Goal: Task Accomplishment & Management: Manage account settings

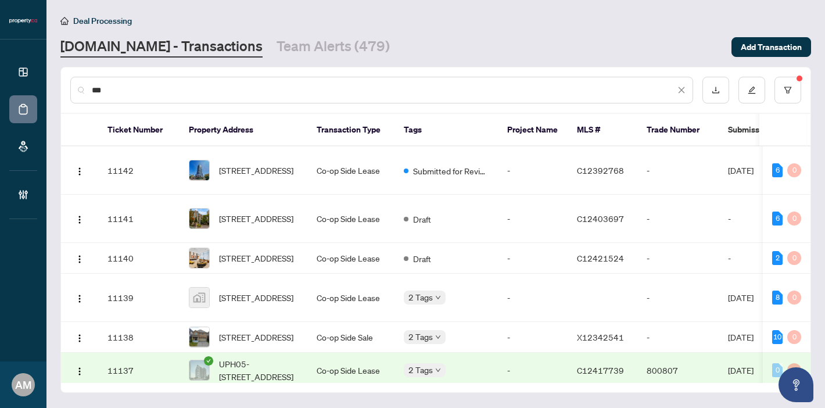
scroll to position [74, 0]
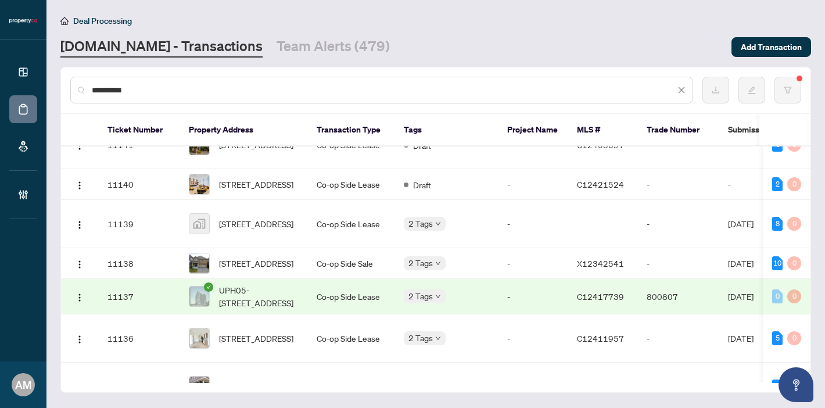
type input "**********"
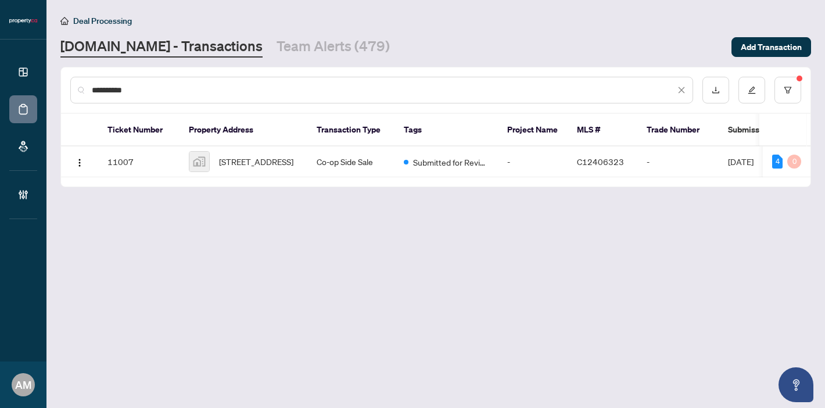
scroll to position [0, 0]
click at [350, 167] on td "Co-op Side Sale" at bounding box center [350, 161] width 87 height 31
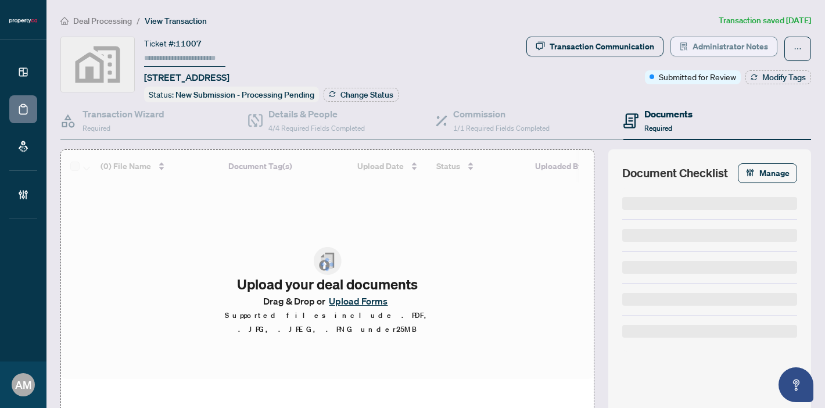
click at [730, 44] on span "Administrator Notes" at bounding box center [729, 46] width 75 height 19
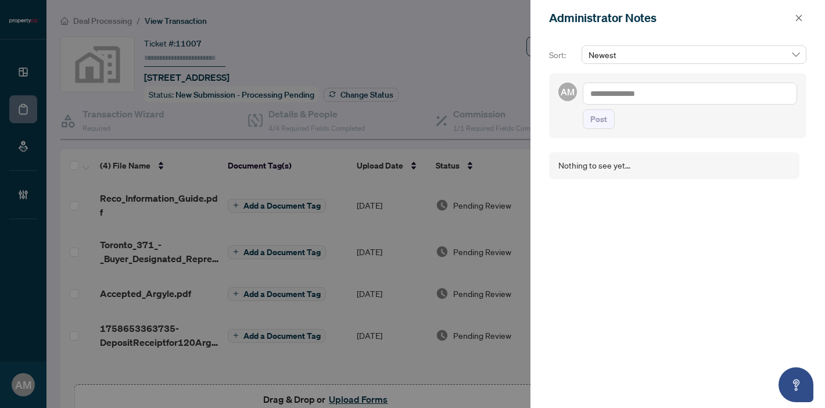
click at [657, 95] on textarea at bounding box center [689, 93] width 214 height 22
click at [627, 96] on b "[PERSON_NAME]" at bounding box center [645, 101] width 63 height 10
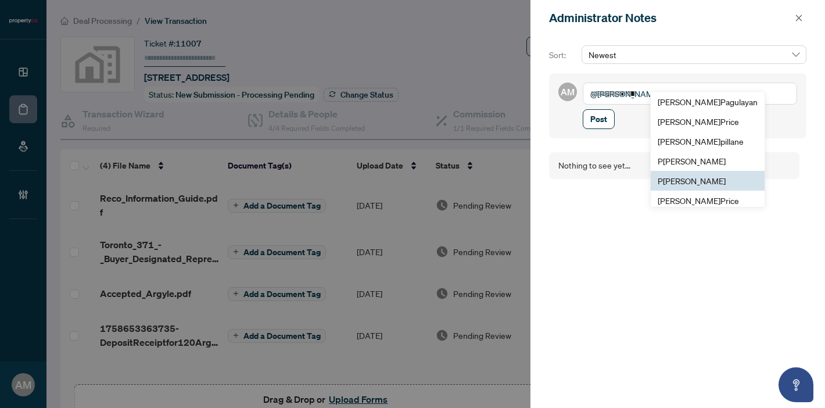
click at [707, 185] on span "P [PERSON_NAME]" at bounding box center [691, 180] width 68 height 10
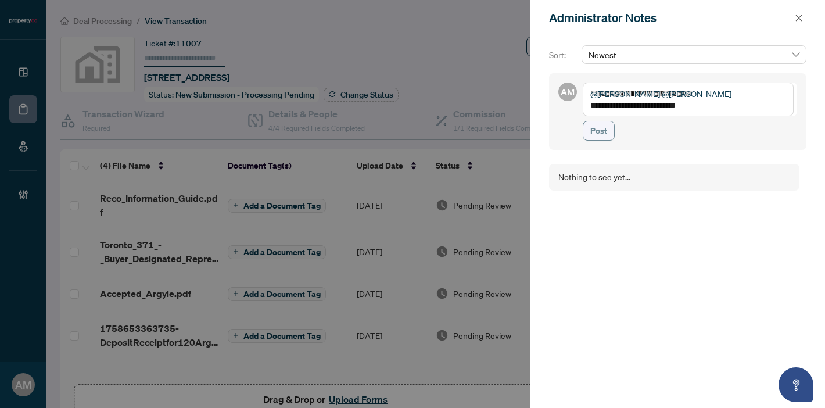
type textarea "**********"
click at [603, 131] on span "Post" at bounding box center [598, 130] width 17 height 19
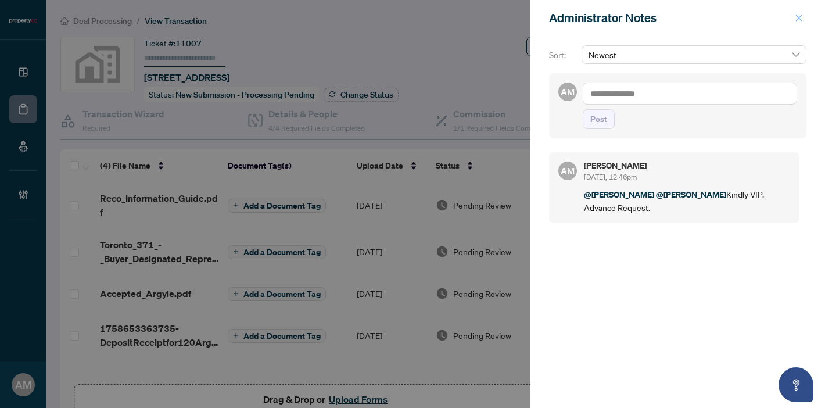
click at [798, 18] on icon "close" at bounding box center [799, 18] width 6 height 6
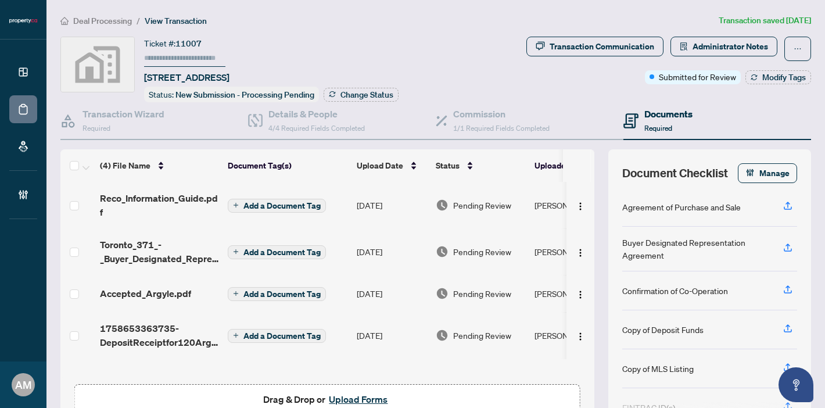
click at [92, 20] on span "Deal Processing" at bounding box center [102, 21] width 59 height 10
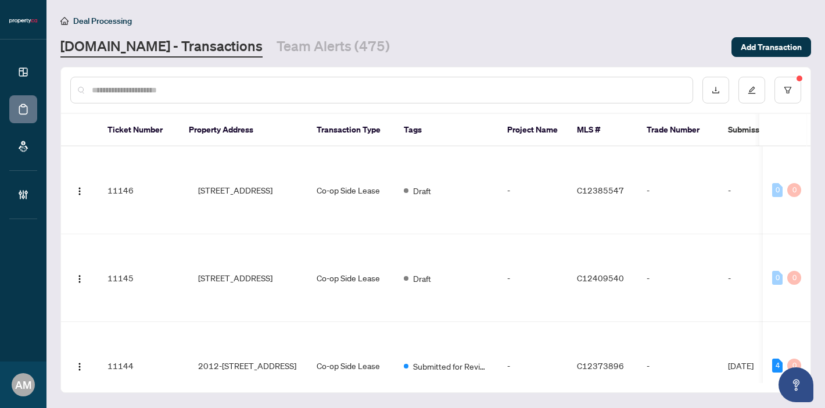
click at [261, 87] on input "text" at bounding box center [387, 90] width 591 height 13
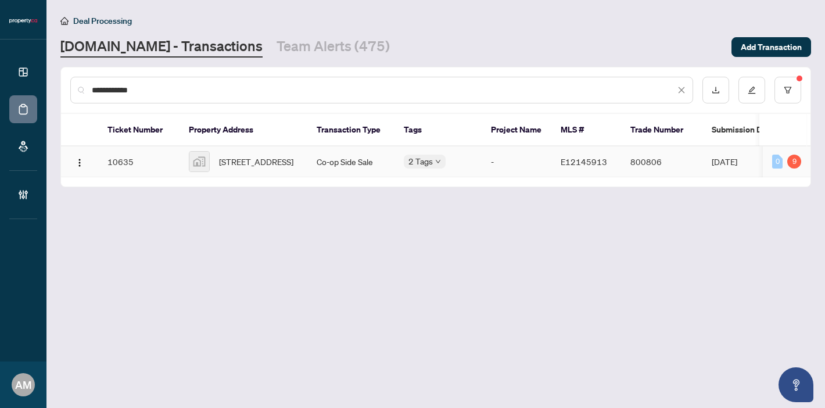
type input "**********"
click at [251, 155] on span "[STREET_ADDRESS]" at bounding box center [256, 161] width 74 height 13
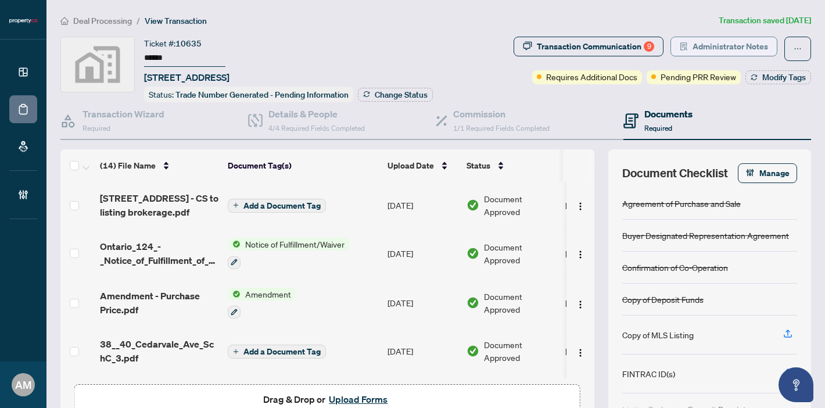
click at [720, 45] on span "Administrator Notes" at bounding box center [729, 46] width 75 height 19
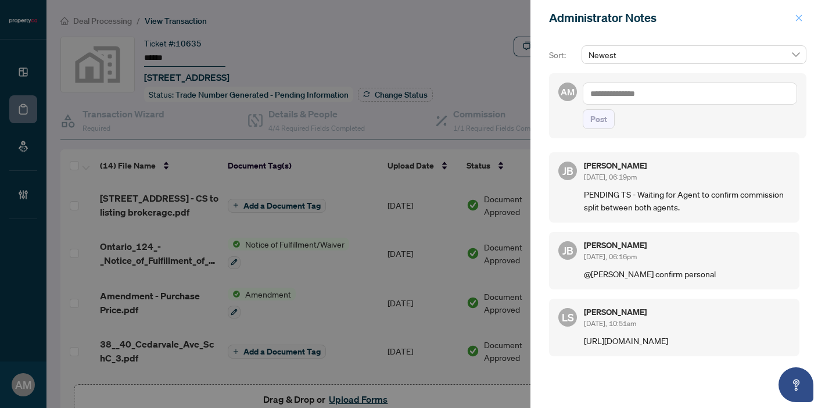
click at [798, 16] on icon "close" at bounding box center [798, 18] width 8 height 8
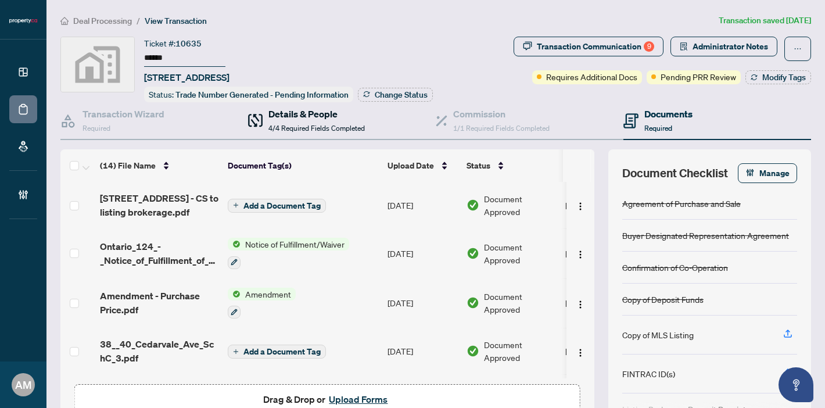
click at [297, 120] on div "Details & People 4/4 Required Fields Completed" at bounding box center [316, 120] width 96 height 27
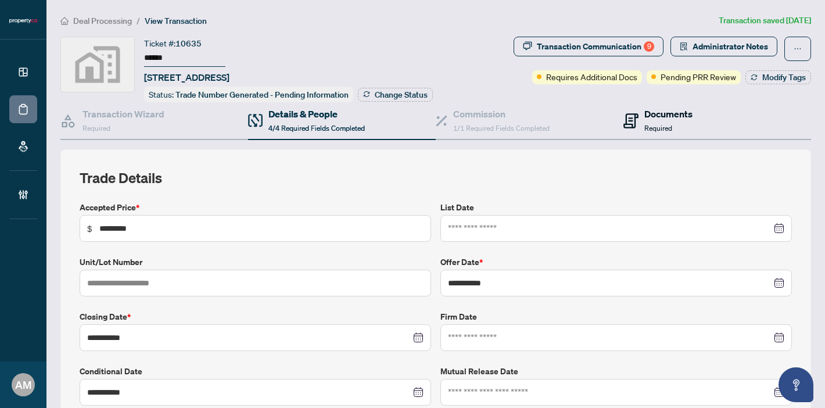
click at [649, 124] on span "Required" at bounding box center [658, 128] width 28 height 9
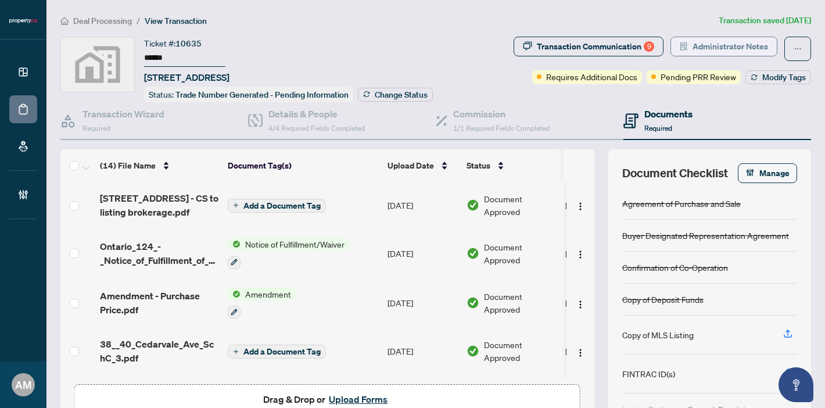
click at [702, 45] on span "Administrator Notes" at bounding box center [729, 46] width 75 height 19
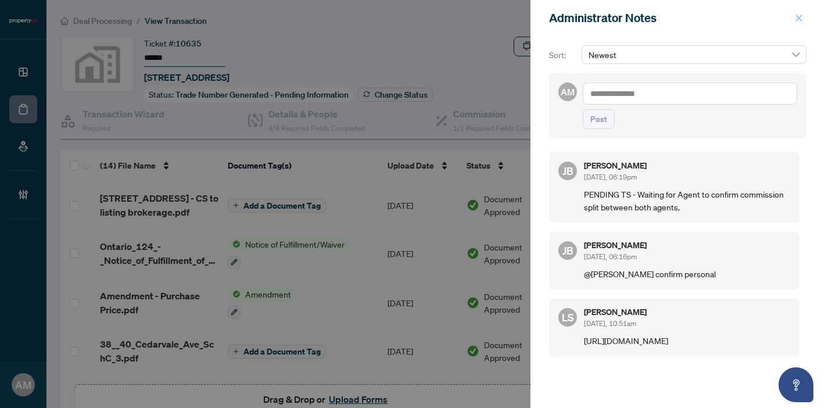
click at [799, 19] on icon "close" at bounding box center [798, 18] width 8 height 8
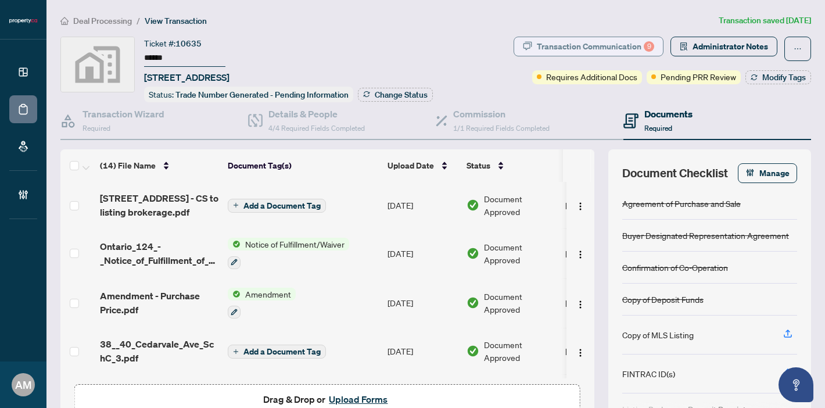
click at [594, 49] on div "Transaction Communication 9" at bounding box center [595, 46] width 117 height 19
